Goal: Task Accomplishment & Management: Manage account settings

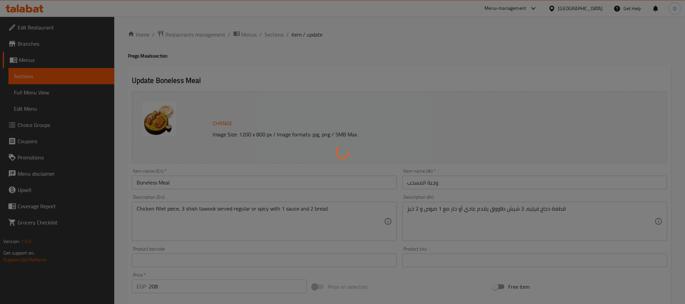
type input "اضف بالقطعة:"
type input "0"
type input "10"
type input "أطباق جانبية إضافية"
type input "0"
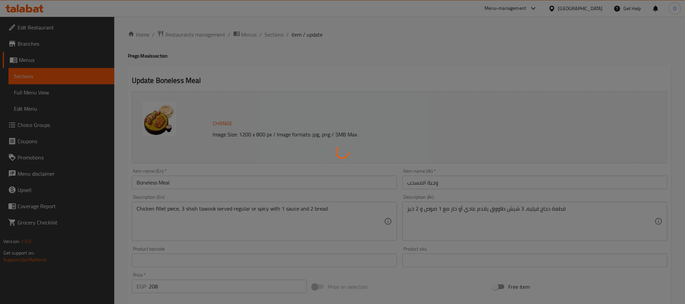
type input "0"
type input "إختيارك من الطبق الجانبي"
type input "1"
type input "إختيارك من الصوص:"
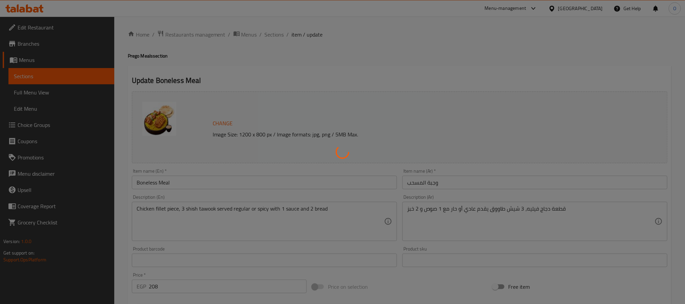
type input "1"
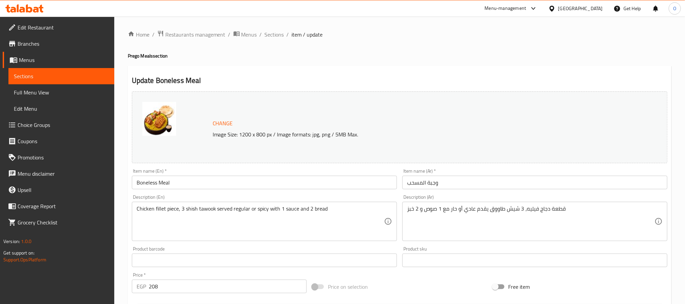
click at [168, 186] on input "Boneless Meal" at bounding box center [264, 183] width 265 height 14
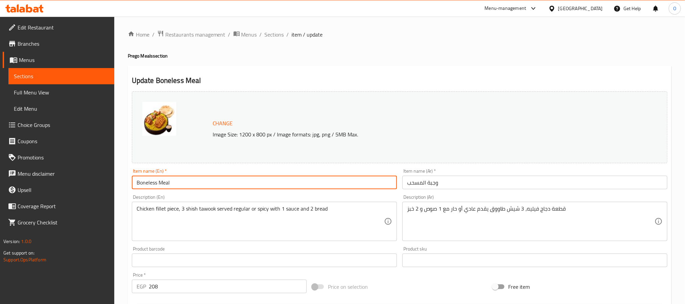
click at [168, 186] on input "Boneless Meal" at bounding box center [264, 183] width 265 height 14
click at [275, 35] on span "Sections" at bounding box center [274, 34] width 19 height 8
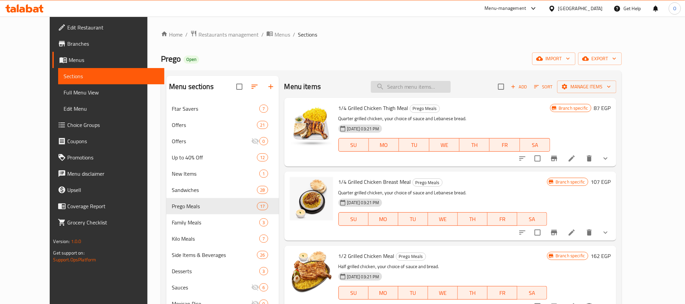
click at [439, 84] on input "search" at bounding box center [411, 87] width 80 height 12
paste input "Boneless Meal"
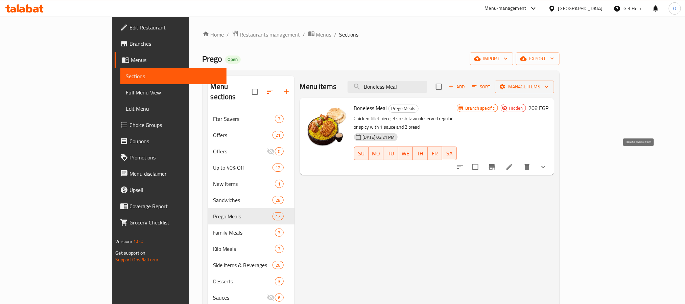
type input "Boneless Meal"
click at [530, 164] on icon "delete" at bounding box center [527, 167] width 5 height 6
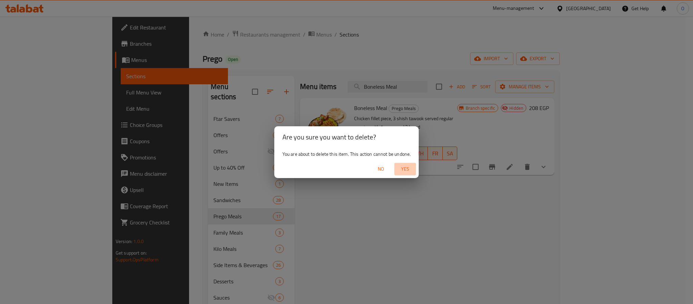
click at [407, 169] on span "Yes" at bounding box center [405, 169] width 16 height 8
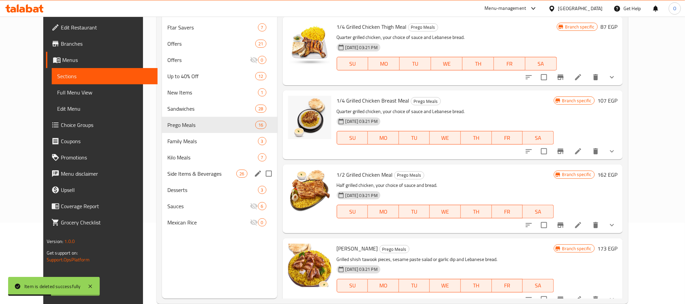
scroll to position [95, 0]
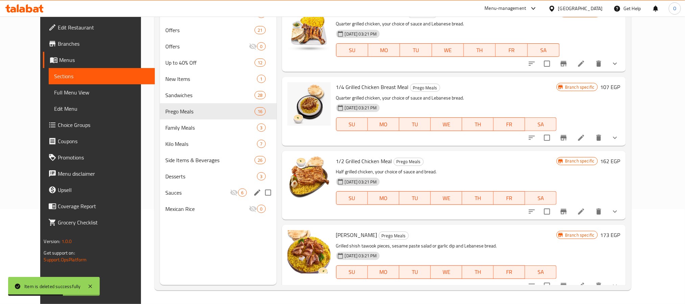
click at [261, 194] on input "Menu sections" at bounding box center [268, 192] width 14 height 14
checkbox input "true"
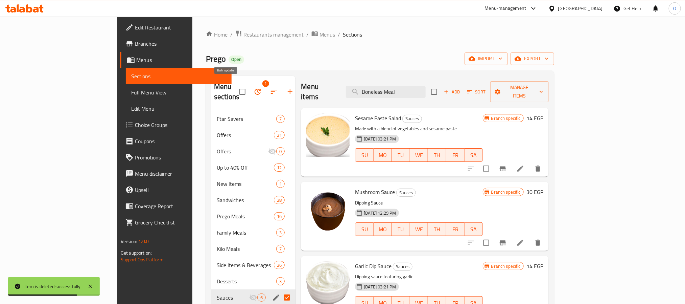
click at [254, 88] on icon "button" at bounding box center [258, 92] width 8 height 8
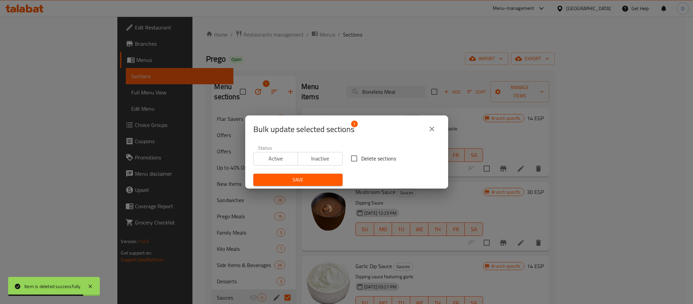
click at [373, 158] on span "Delete sections" at bounding box center [378, 158] width 35 height 8
click at [361, 158] on input "Delete sections" at bounding box center [354, 158] width 14 height 14
checkbox input "true"
click at [306, 180] on span "Save" at bounding box center [298, 180] width 78 height 8
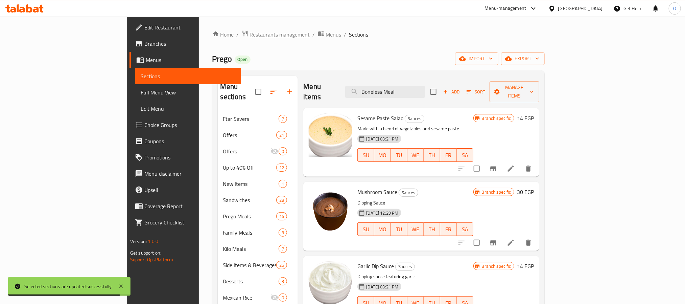
click at [250, 39] on span "Restaurants management" at bounding box center [280, 34] width 60 height 8
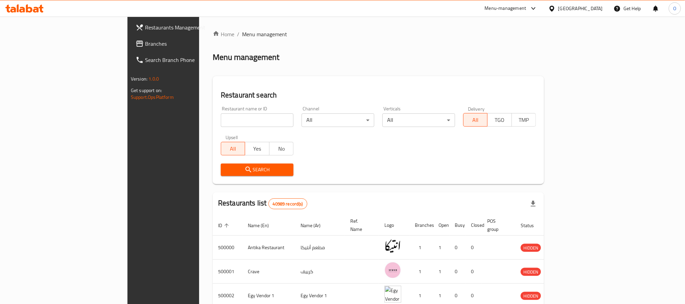
click at [145, 43] on span "Branches" at bounding box center [190, 44] width 91 height 8
